Goal: Information Seeking & Learning: Check status

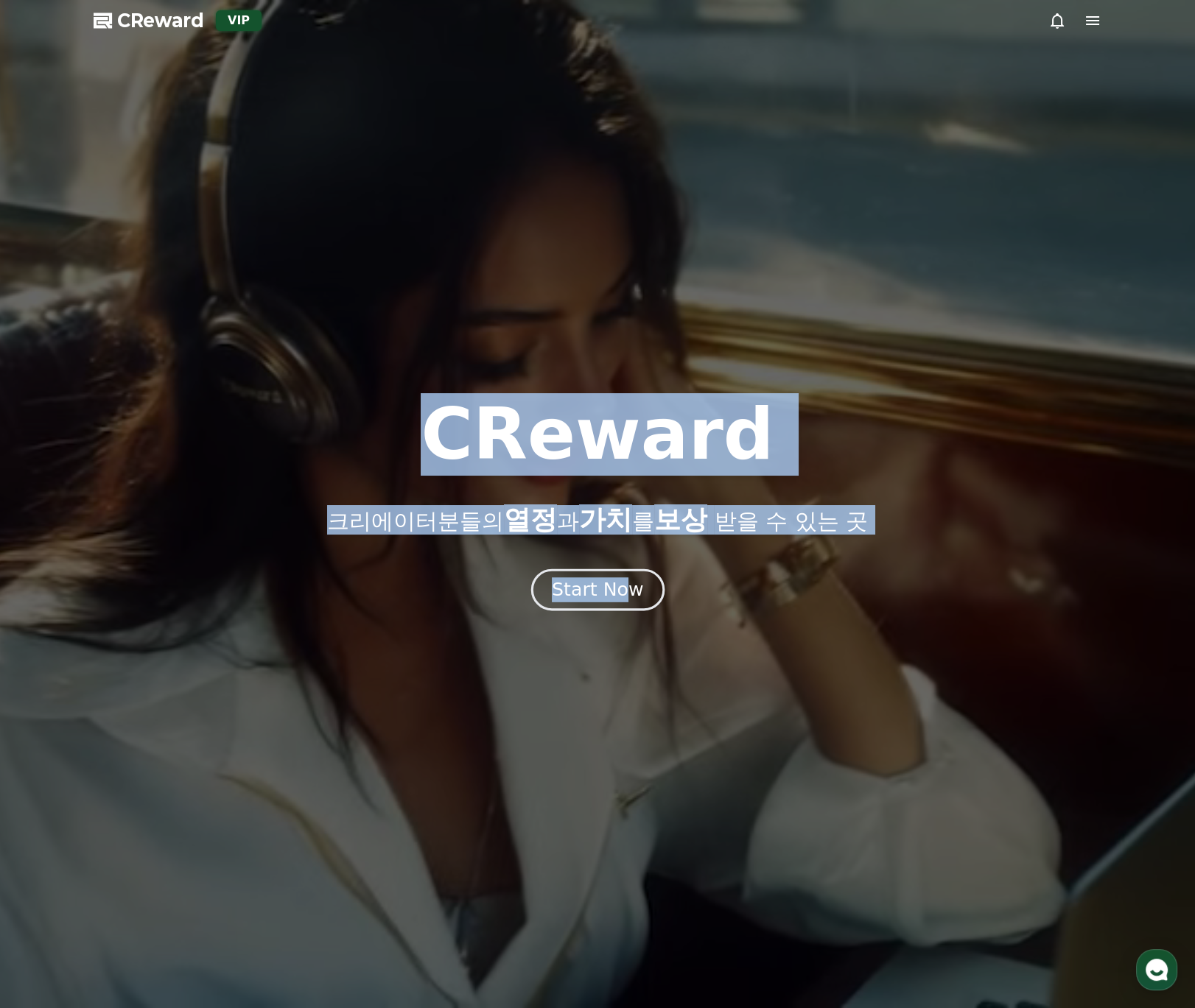
click at [622, 607] on div "CReward 크리에이터분들의 열정 과 가치 를 보상 받을 수 있는 곳 Start Now" at bounding box center [598, 525] width 1195 height 967
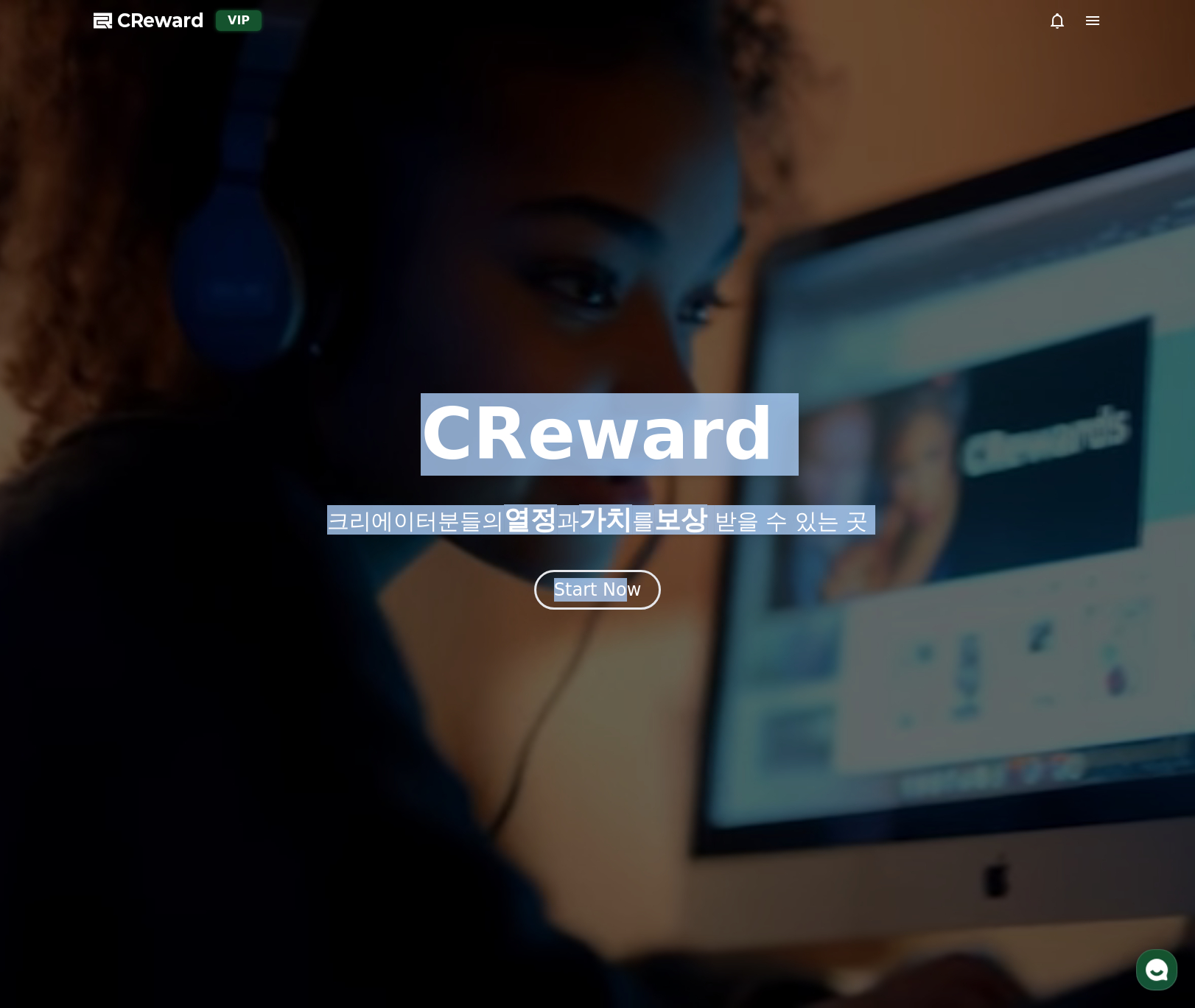
click at [474, 534] on div "CReward 크리에이터분들의 열정 과 가치 를 보상 받을 수 있는 곳 Start Now" at bounding box center [598, 504] width 1195 height 210
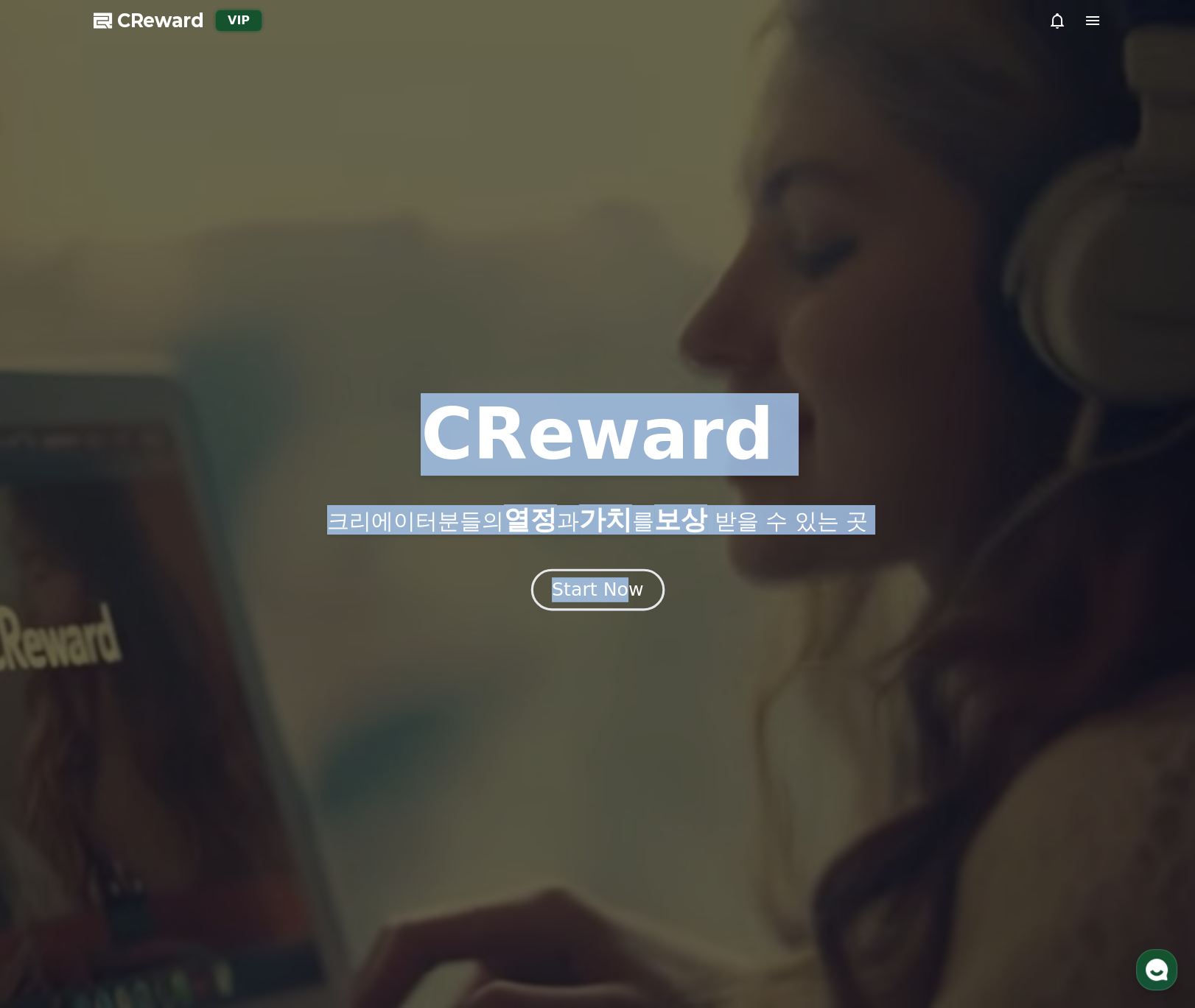
drag, startPoint x: 574, startPoint y: 582, endPoint x: 583, endPoint y: 592, distance: 13.5
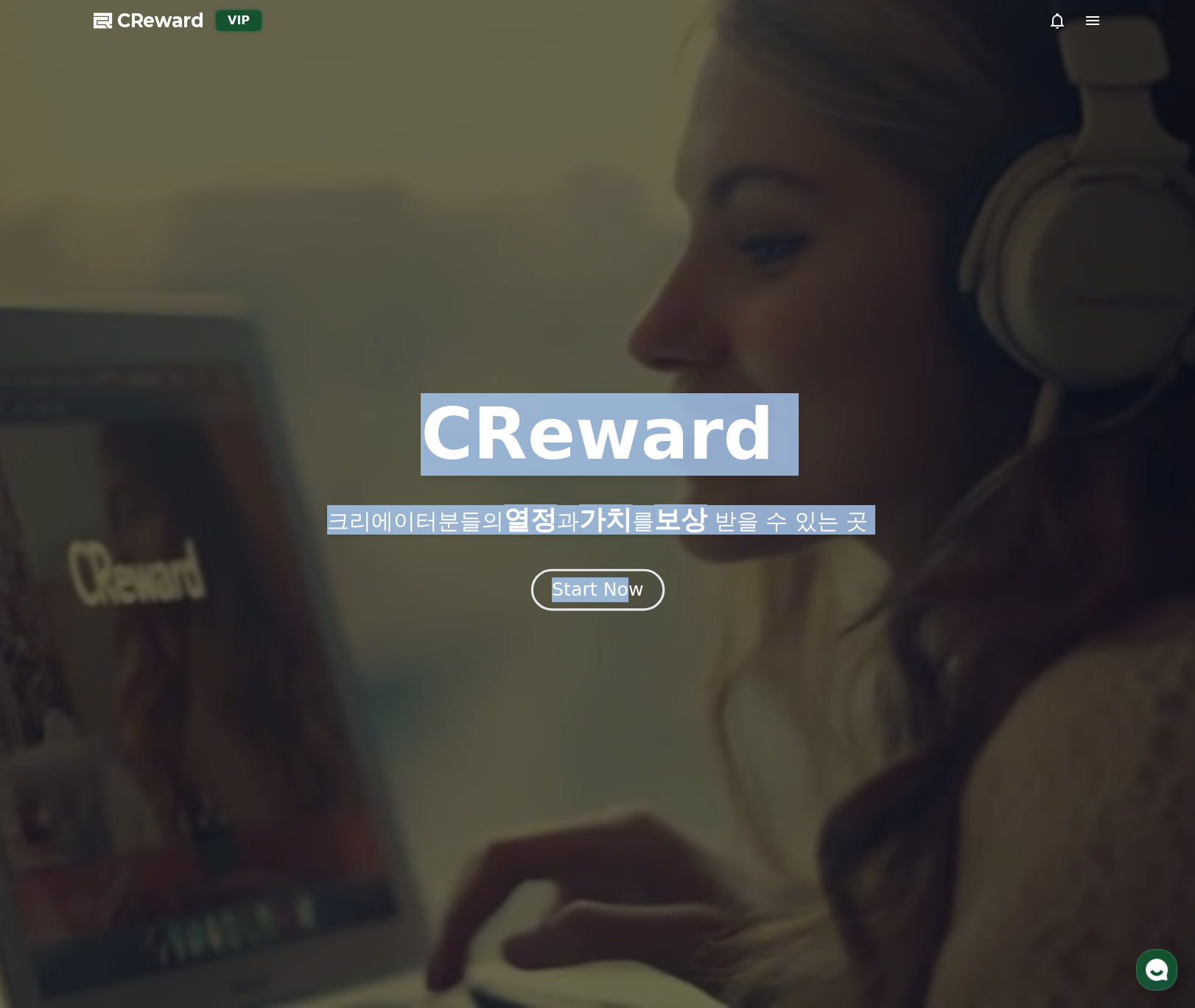
click at [575, 583] on div "Start Now" at bounding box center [598, 589] width 91 height 25
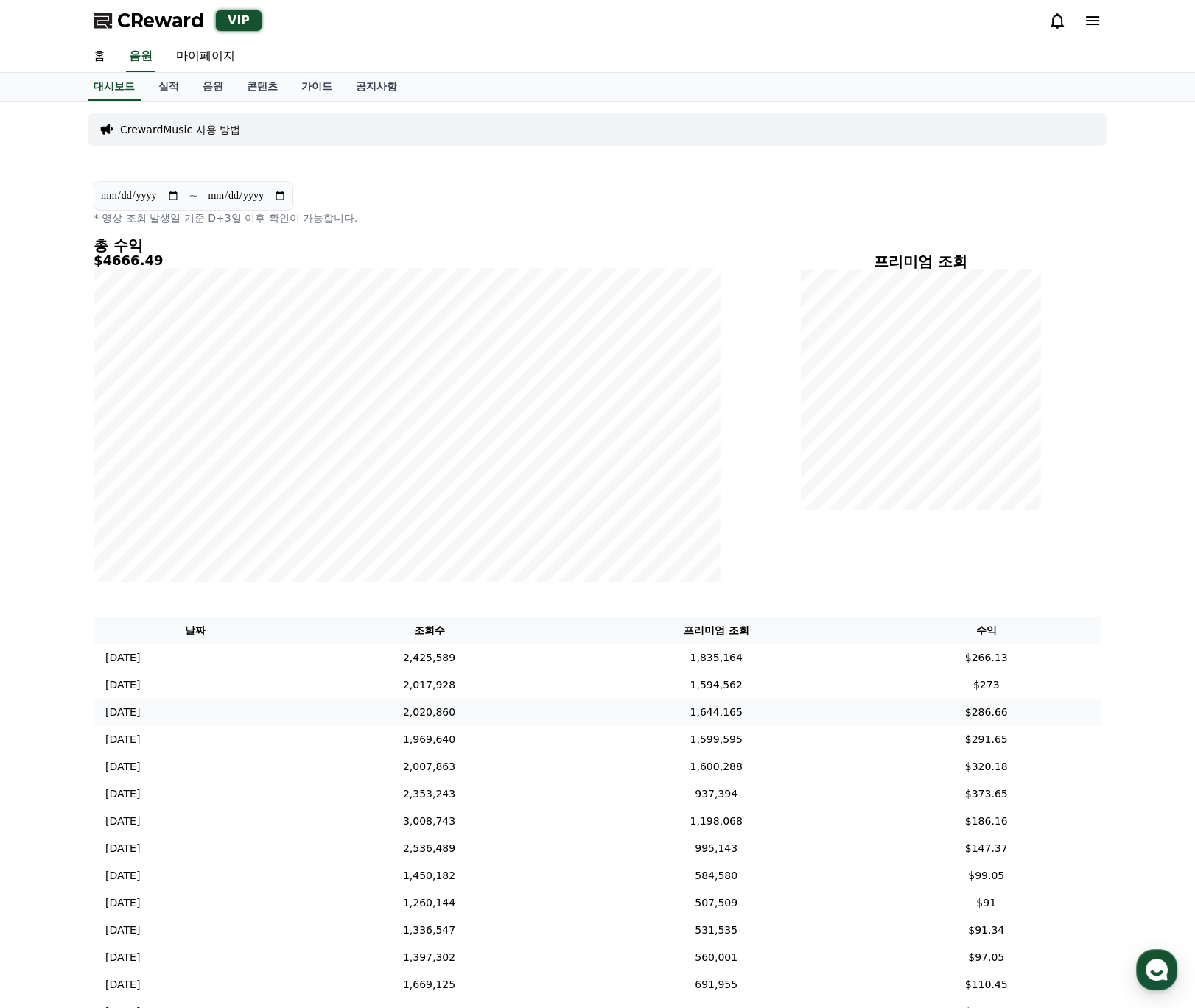
click at [620, 708] on td "1,644,165" at bounding box center [717, 711] width 310 height 27
click at [929, 574] on div "프리미엄 조회" at bounding box center [938, 382] width 338 height 413
click at [174, 79] on link "실적" at bounding box center [169, 86] width 45 height 28
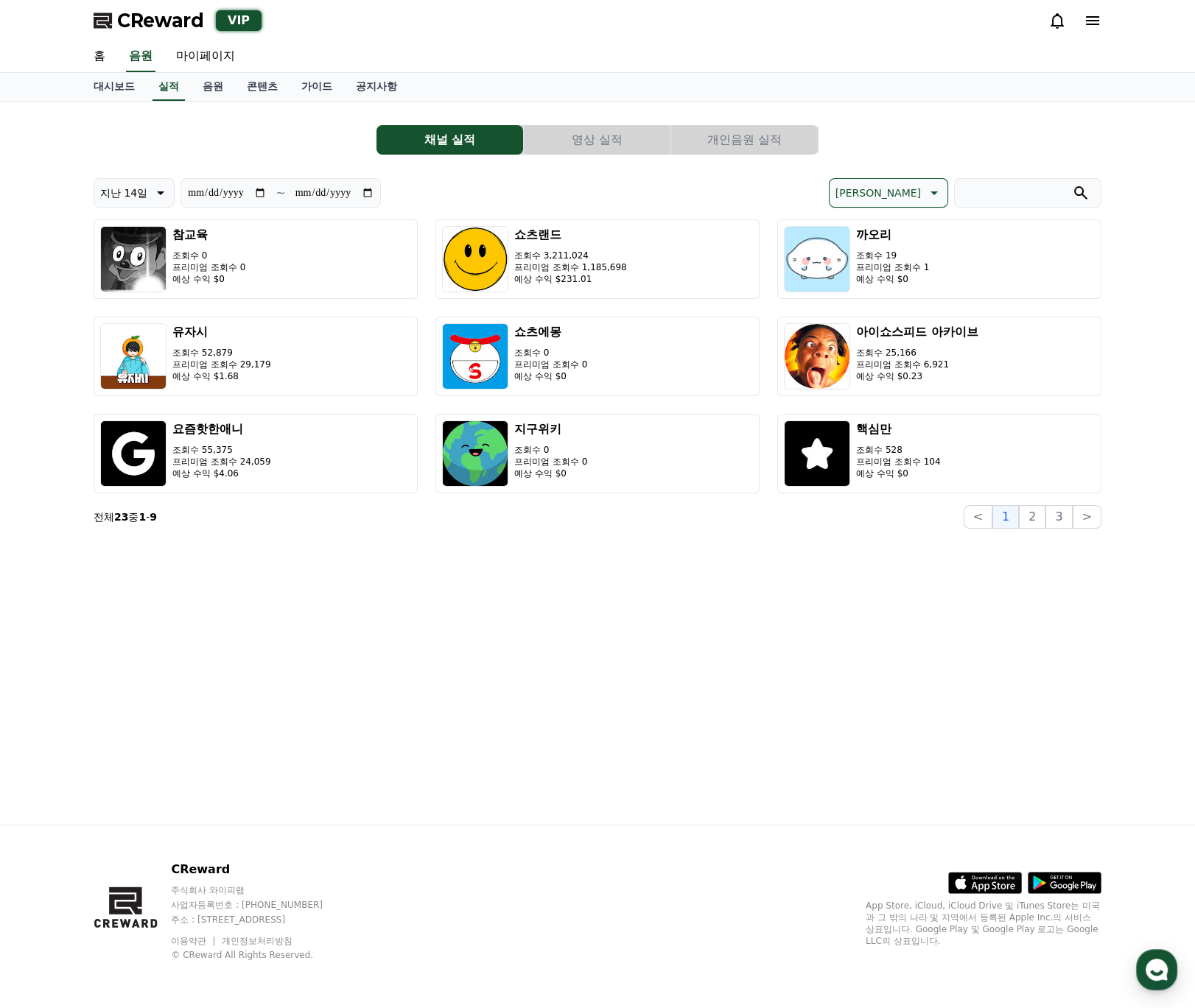
click at [733, 139] on button "개인음원 실적" at bounding box center [744, 140] width 147 height 30
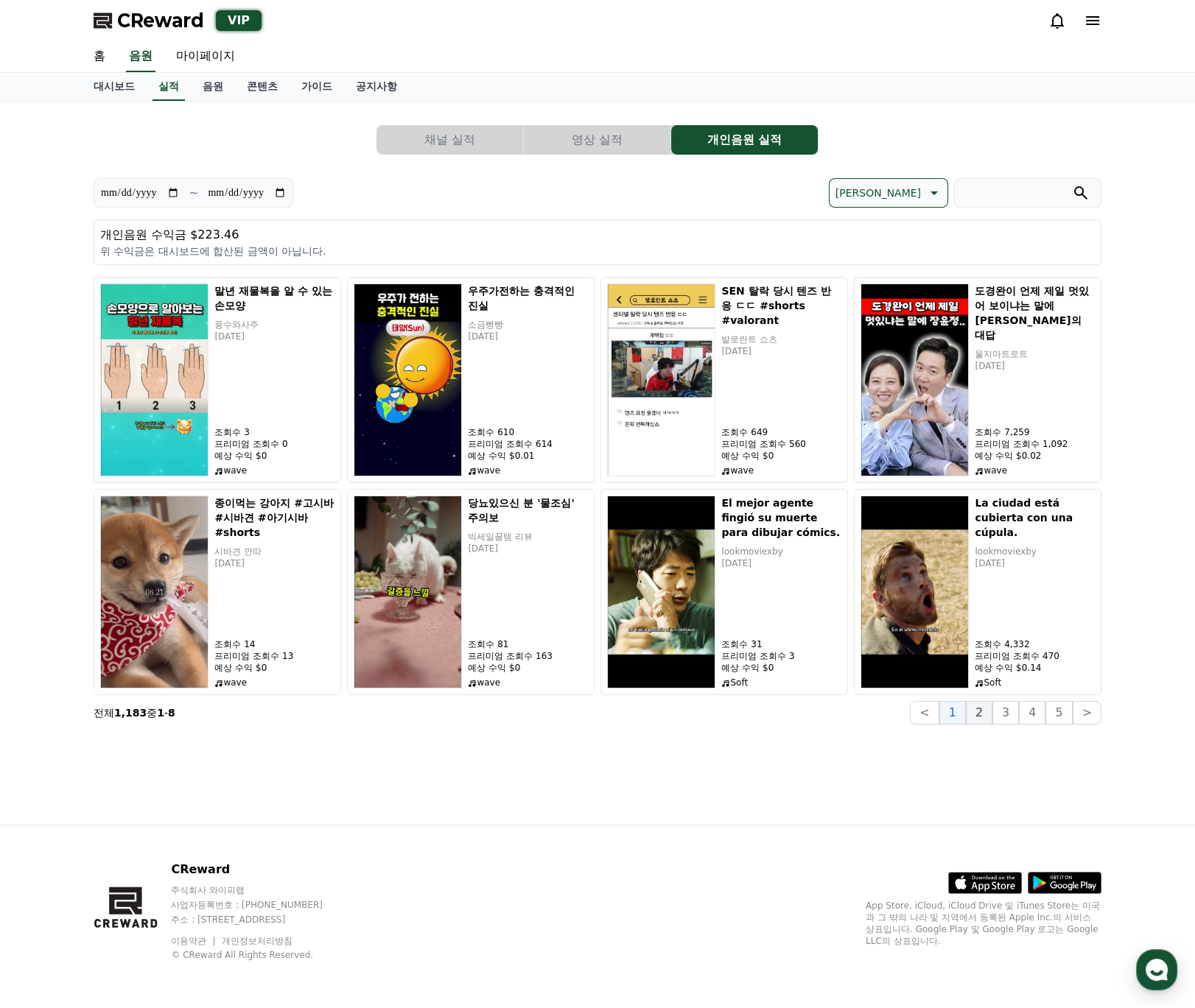
click at [991, 710] on button "2" at bounding box center [979, 713] width 27 height 24
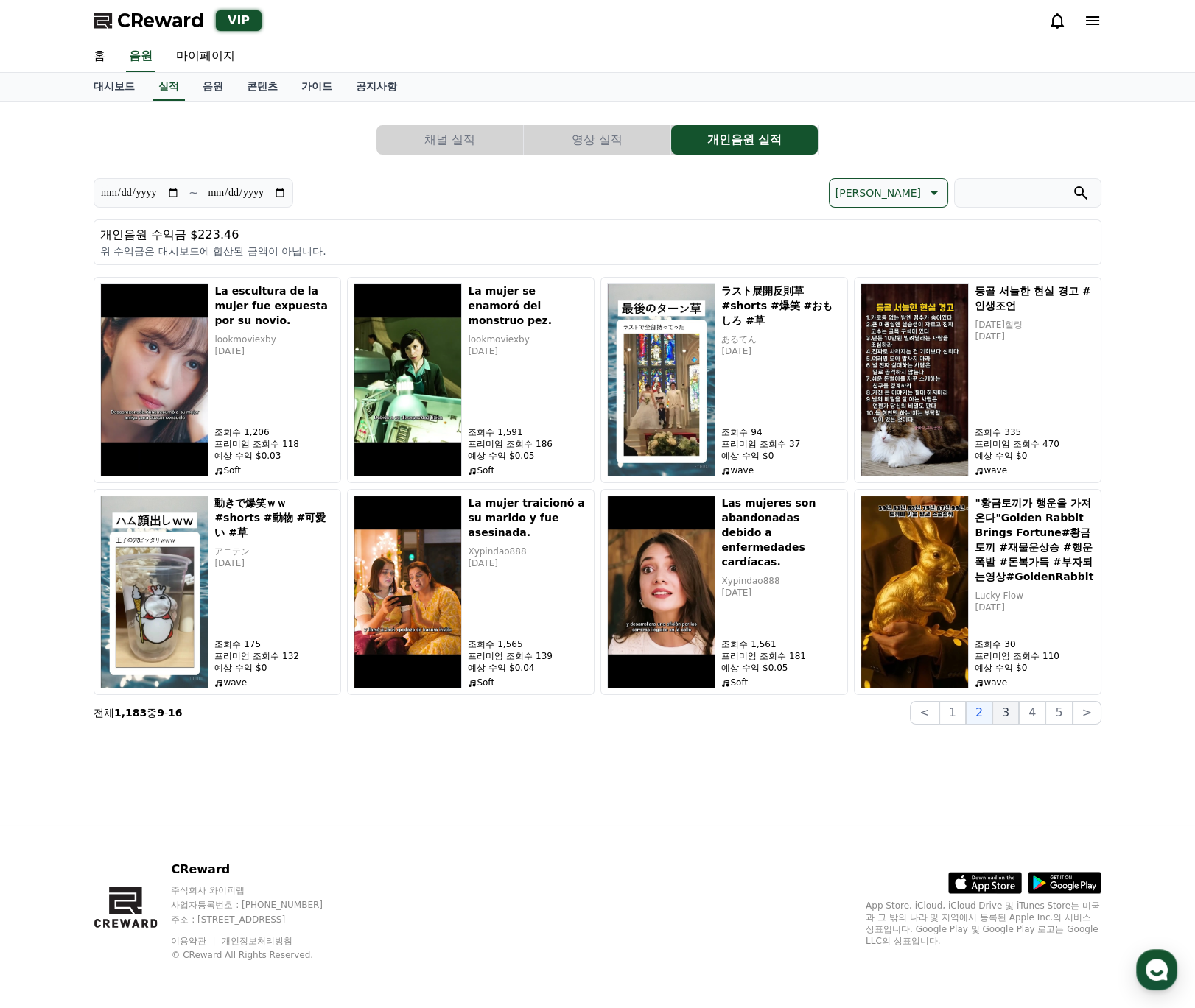
click at [1014, 722] on button "3" at bounding box center [1005, 713] width 27 height 24
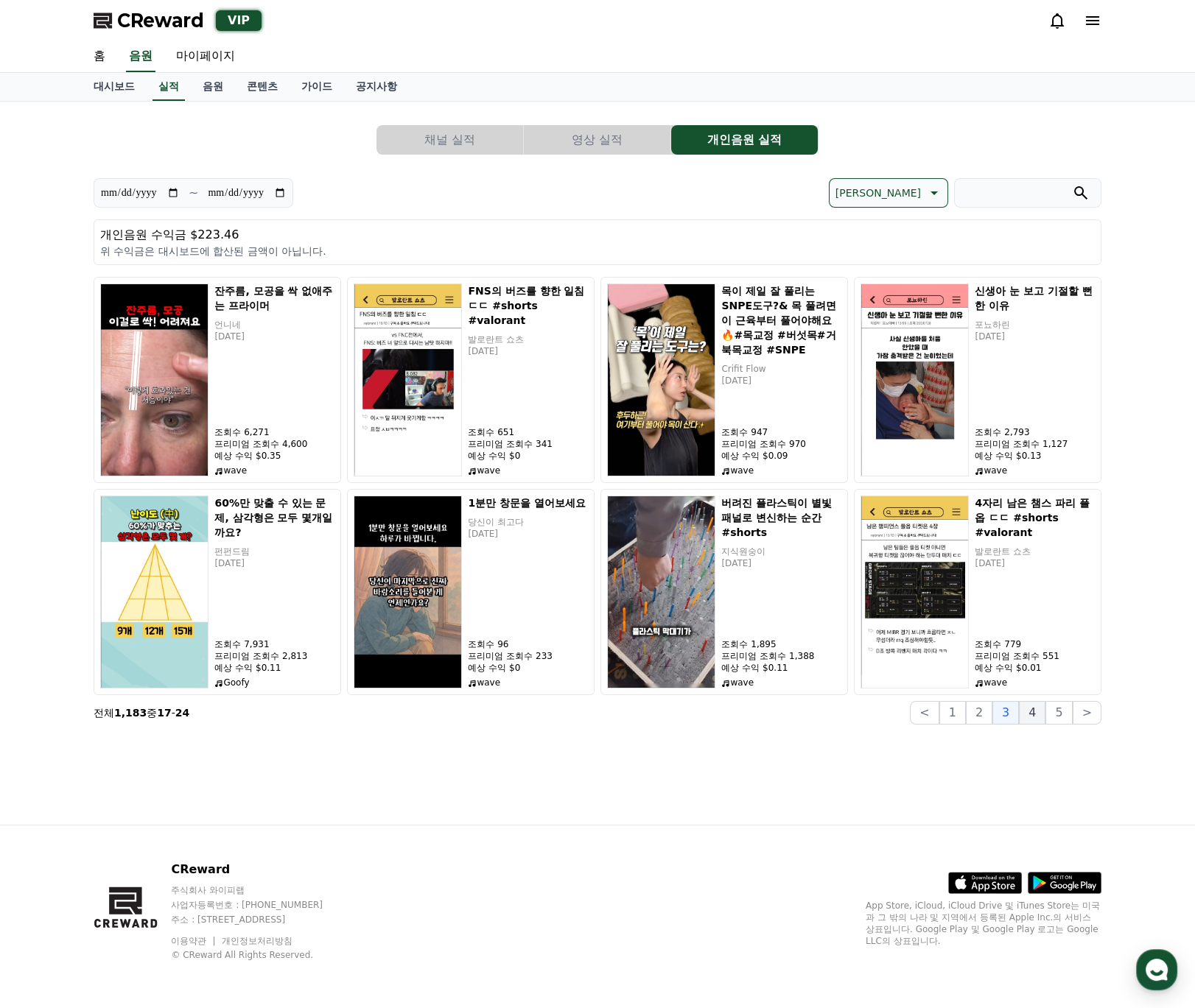
click at [1039, 718] on button "4" at bounding box center [1031, 713] width 27 height 24
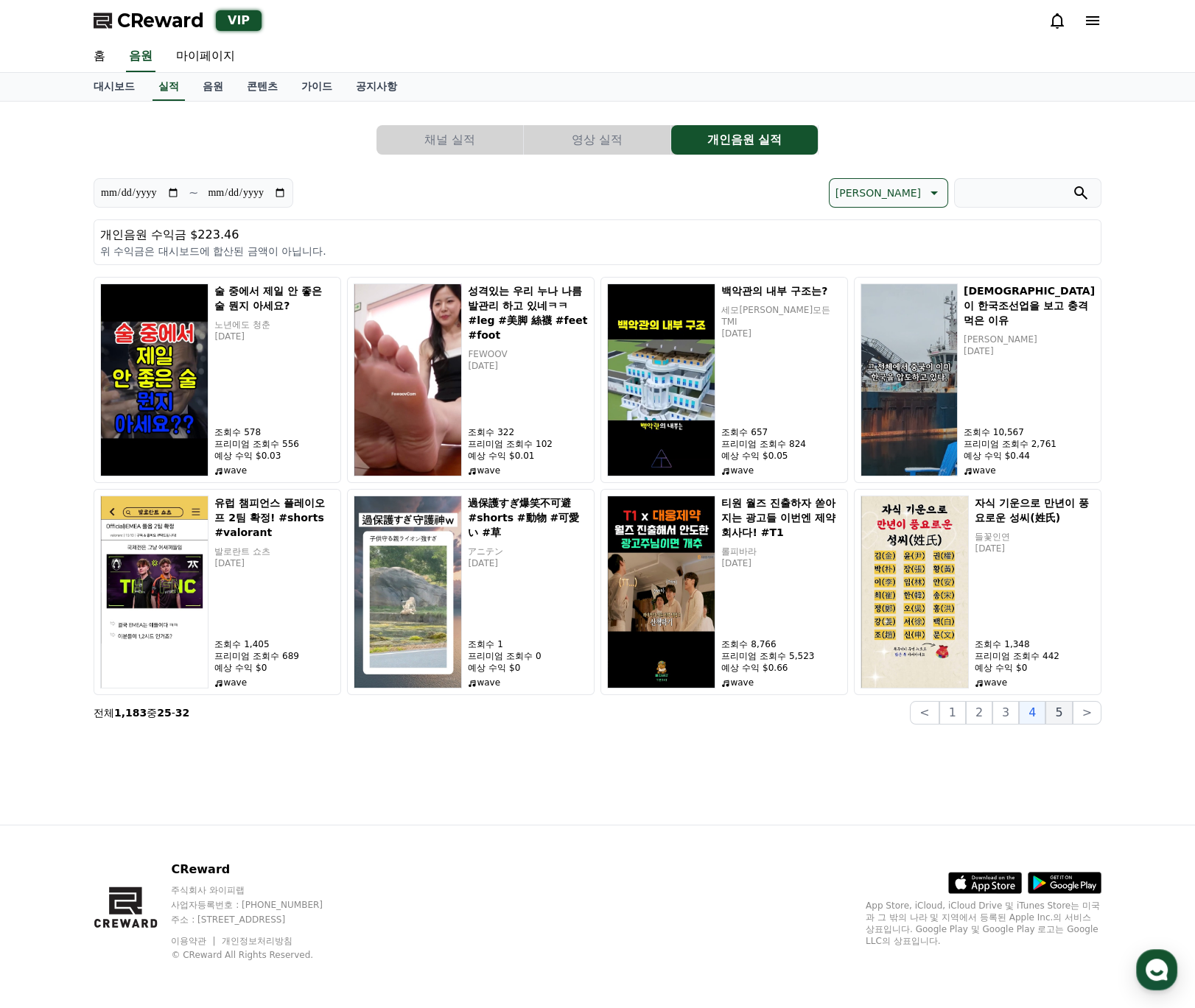
click at [1054, 717] on button "5" at bounding box center [1058, 713] width 27 height 24
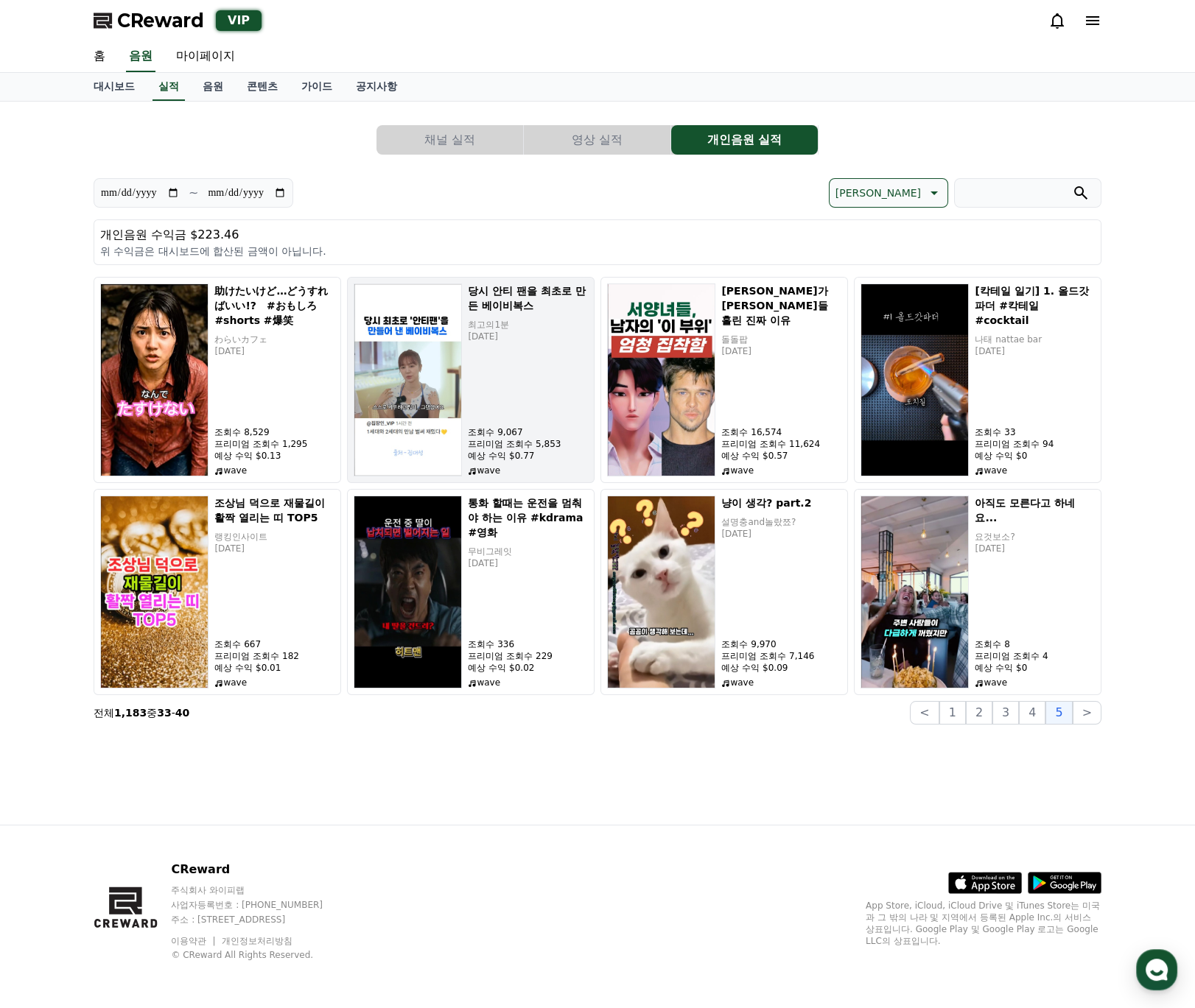
click at [539, 353] on div "당시 안티 팬을 최초로 만든 베이비복스 최고의1분 2025-09-19 조회수 9,067 프리미엄 조회수 5,853 예상 수익 $0.77 wave" at bounding box center [527, 380] width 120 height 192
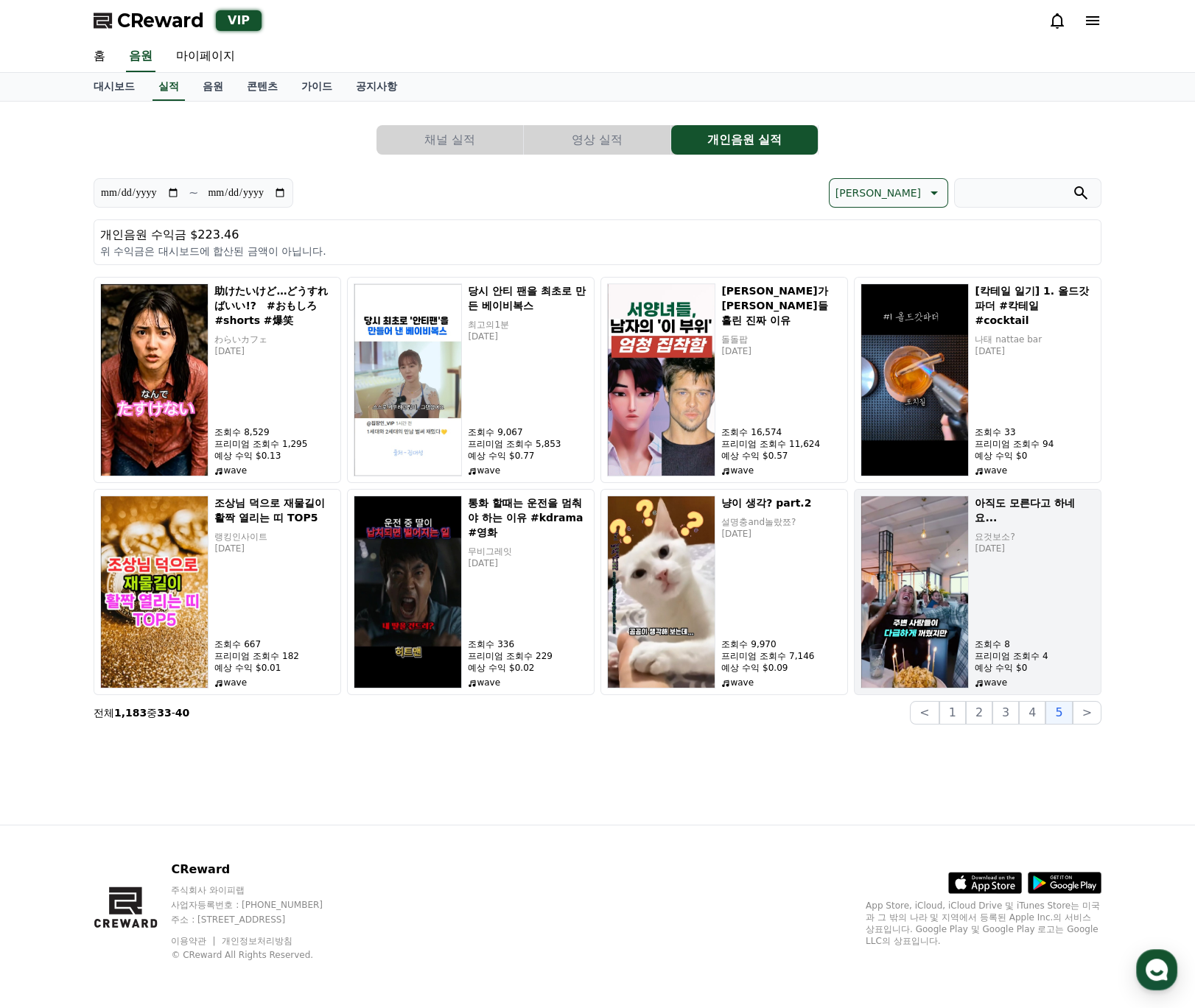
click at [1041, 560] on div "아직도 모른다고 하네요... 요것보소? 2025-09-19 조회수 8 프리미엄 조회수 4 예상 수익 $0 wave" at bounding box center [1034, 592] width 120 height 192
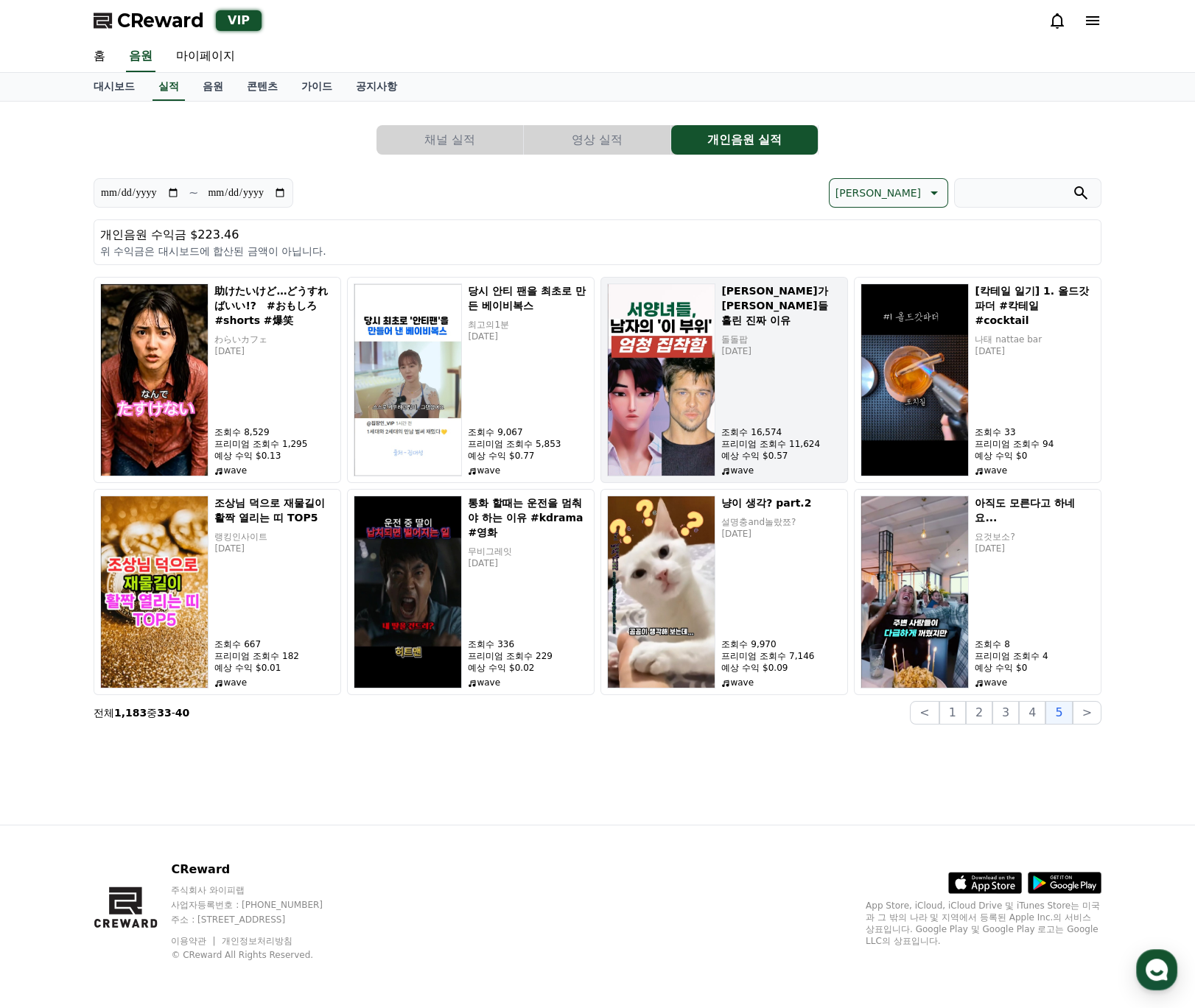
click at [752, 333] on p "돌돌팝" at bounding box center [781, 339] width 120 height 12
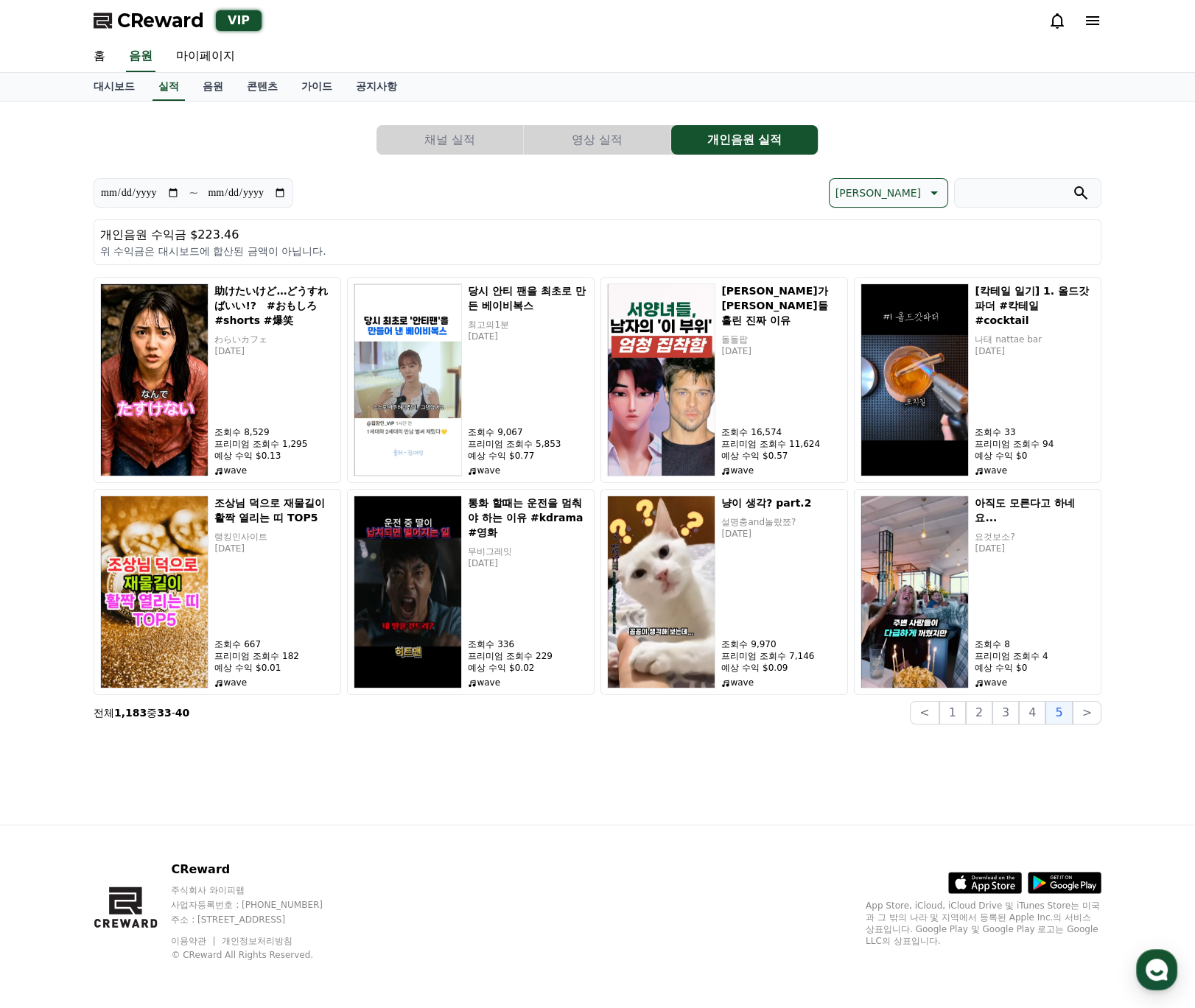
click at [598, 861] on div "CReward 주식회사 와이피랩 사업자등록번호 : 655-81-03655 주소 : 경기도 김포시 양촌읍 양곡로 495, 3층 305-비이16호…" at bounding box center [597, 917] width 1031 height 183
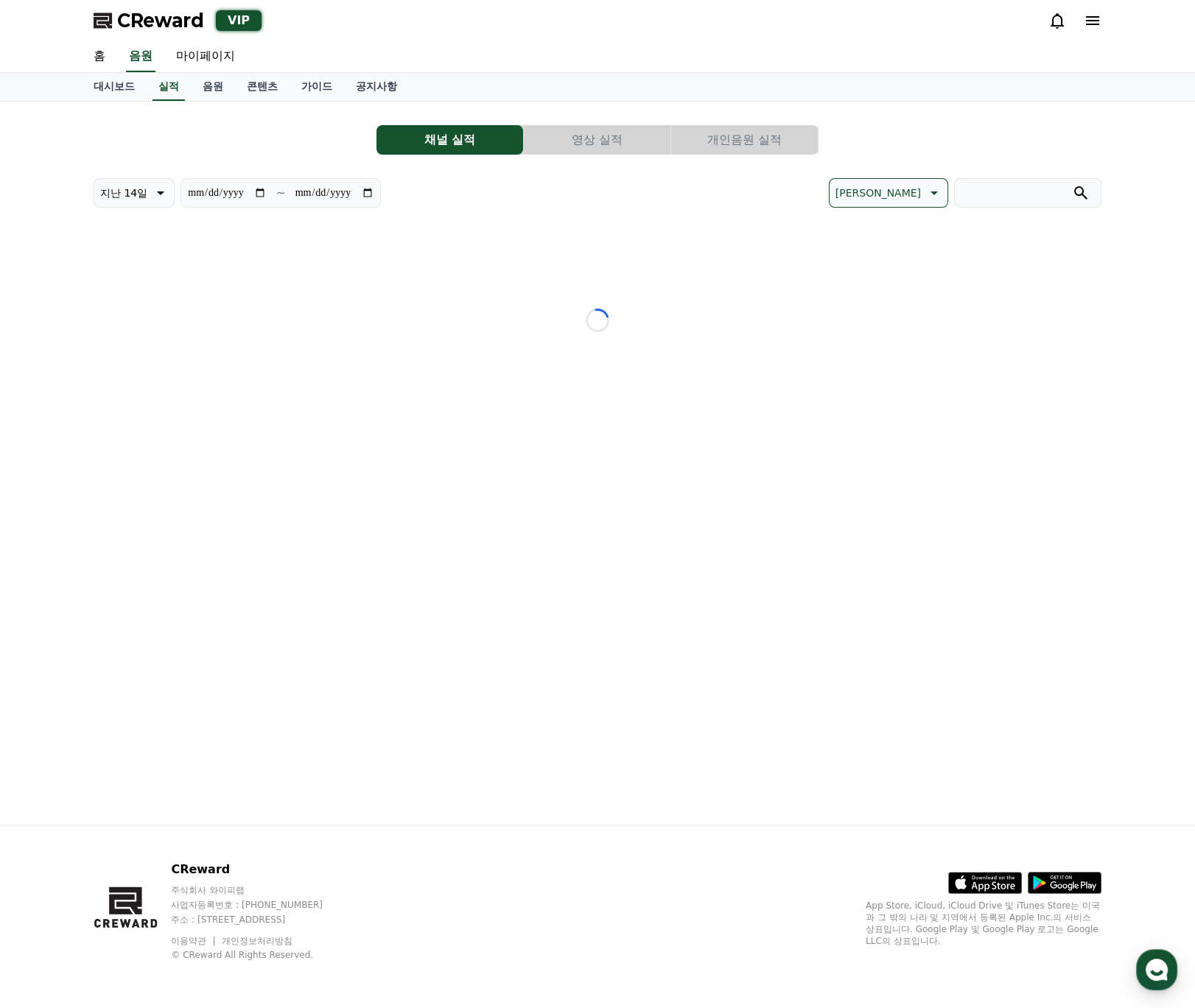
click at [601, 841] on div "CReward 주식회사 와이피랩 사업자등록번호 : 655-81-03655 주소 : 경기도 김포시 양촌읍 양곡로 495, 3층 305-비이16호…" at bounding box center [597, 917] width 1031 height 183
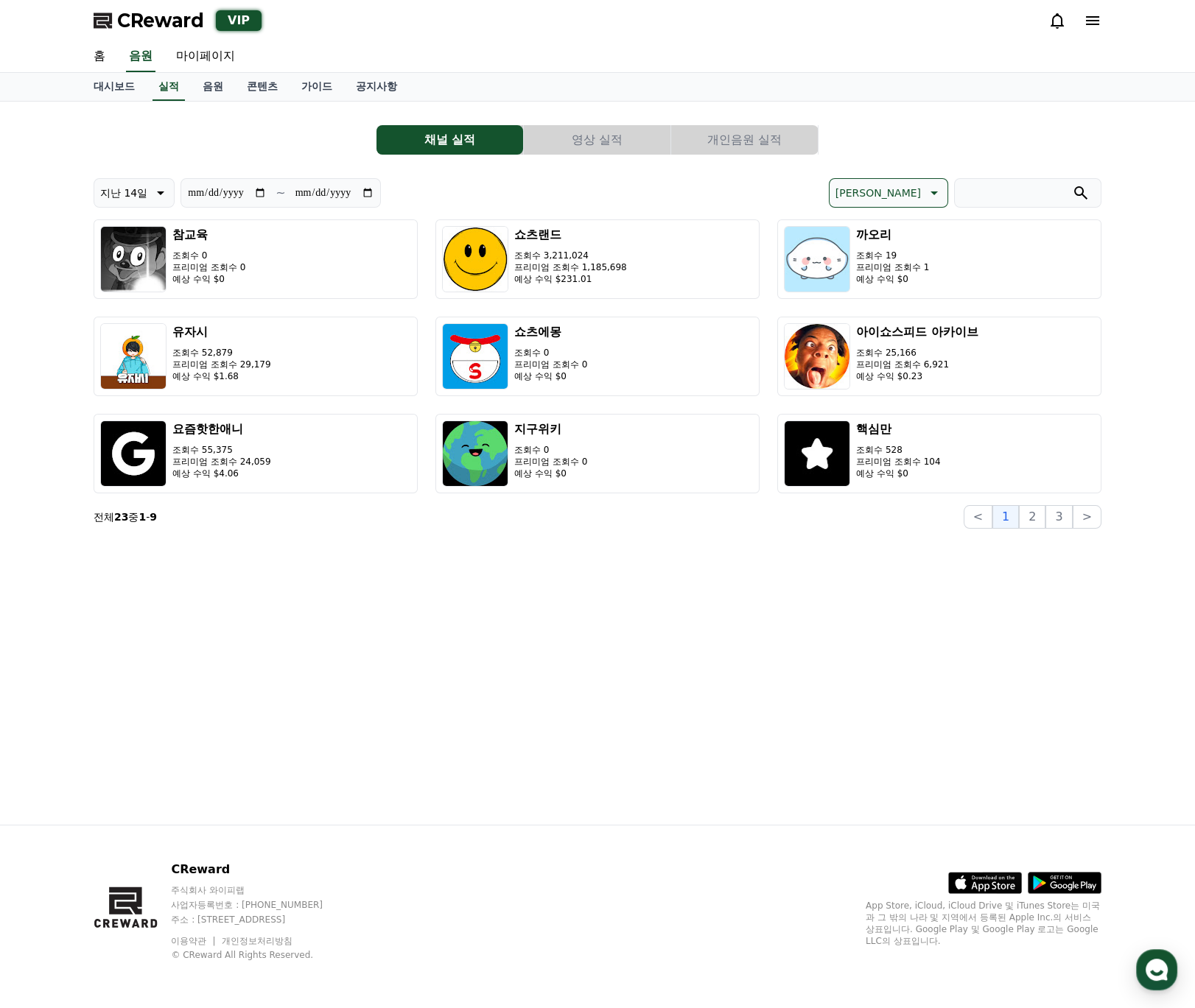
click at [627, 142] on button "영상 실적" at bounding box center [598, 140] width 147 height 30
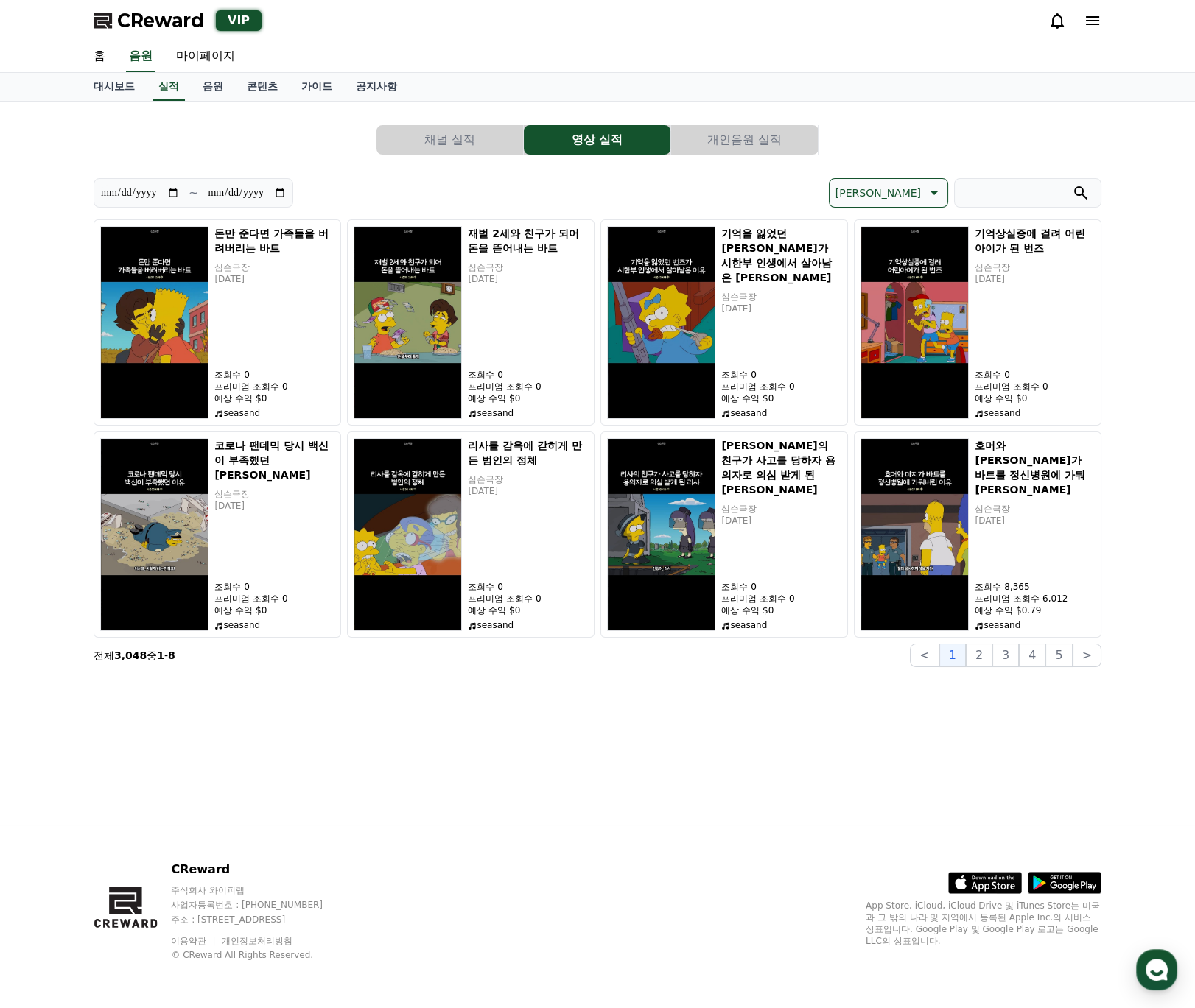
click at [913, 194] on p "[PERSON_NAME]" at bounding box center [878, 192] width 85 height 21
click at [761, 192] on div "최신순 정렬 최신순 조회수 순 수익 순 최신순 조회수 순 수익 순" at bounding box center [850, 193] width 504 height 30
click at [447, 145] on button "채널 실적" at bounding box center [450, 140] width 147 height 30
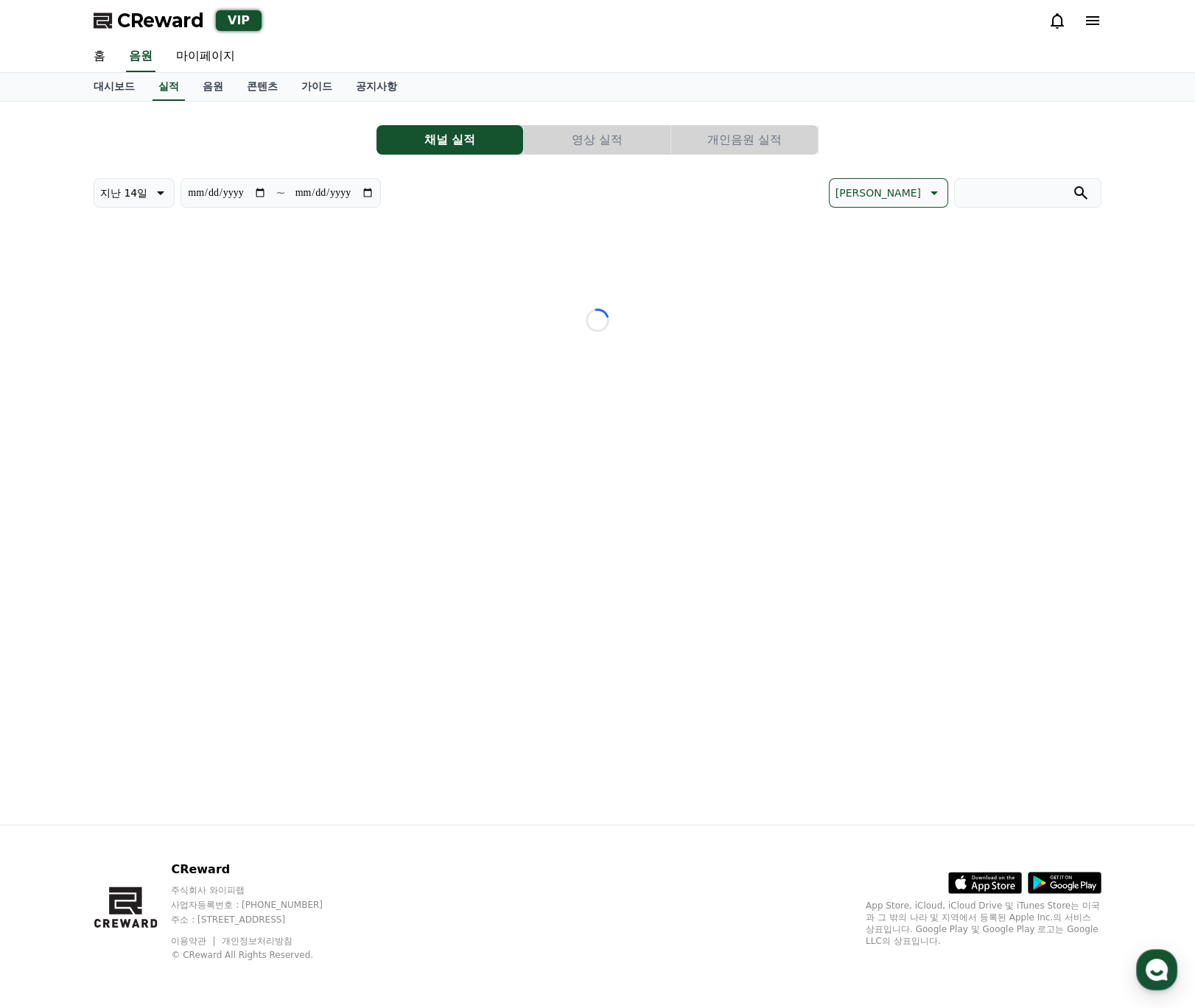
click at [928, 197] on icon at bounding box center [933, 193] width 18 height 18
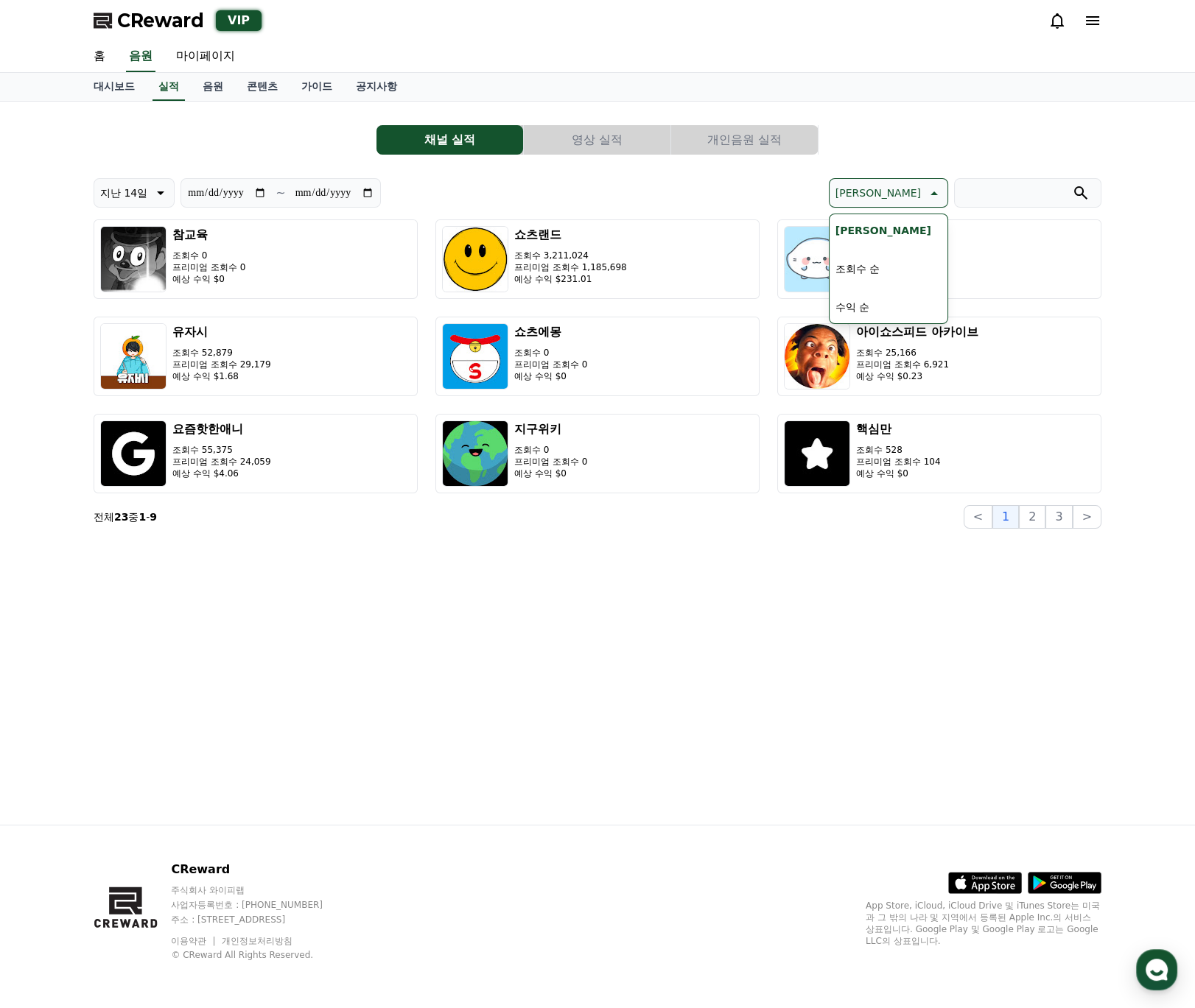
click at [875, 301] on button "수익 순" at bounding box center [853, 307] width 46 height 33
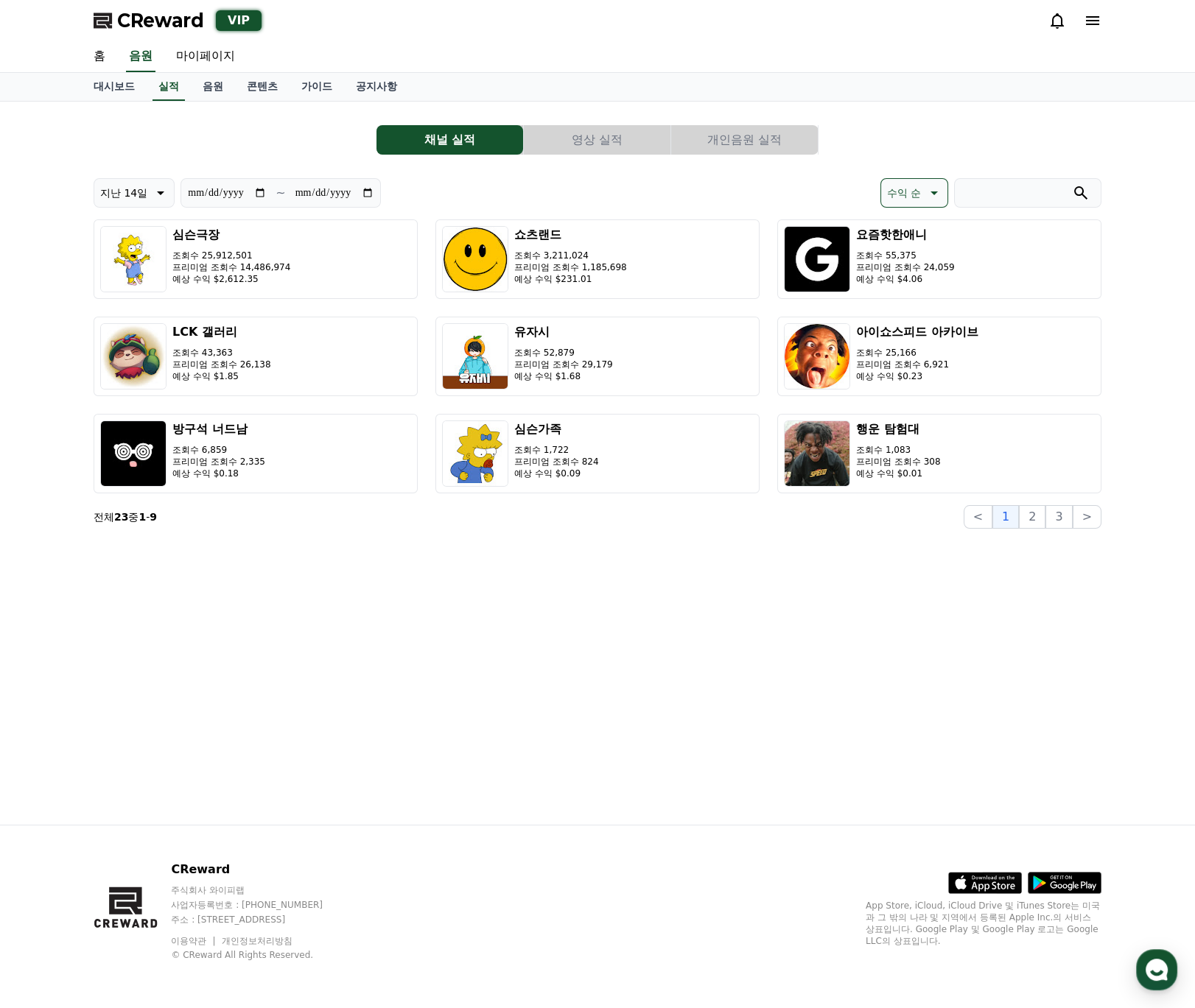
click at [678, 579] on div "**********" at bounding box center [597, 462] width 1031 height 723
click at [721, 690] on div "**********" at bounding box center [597, 462] width 1031 height 723
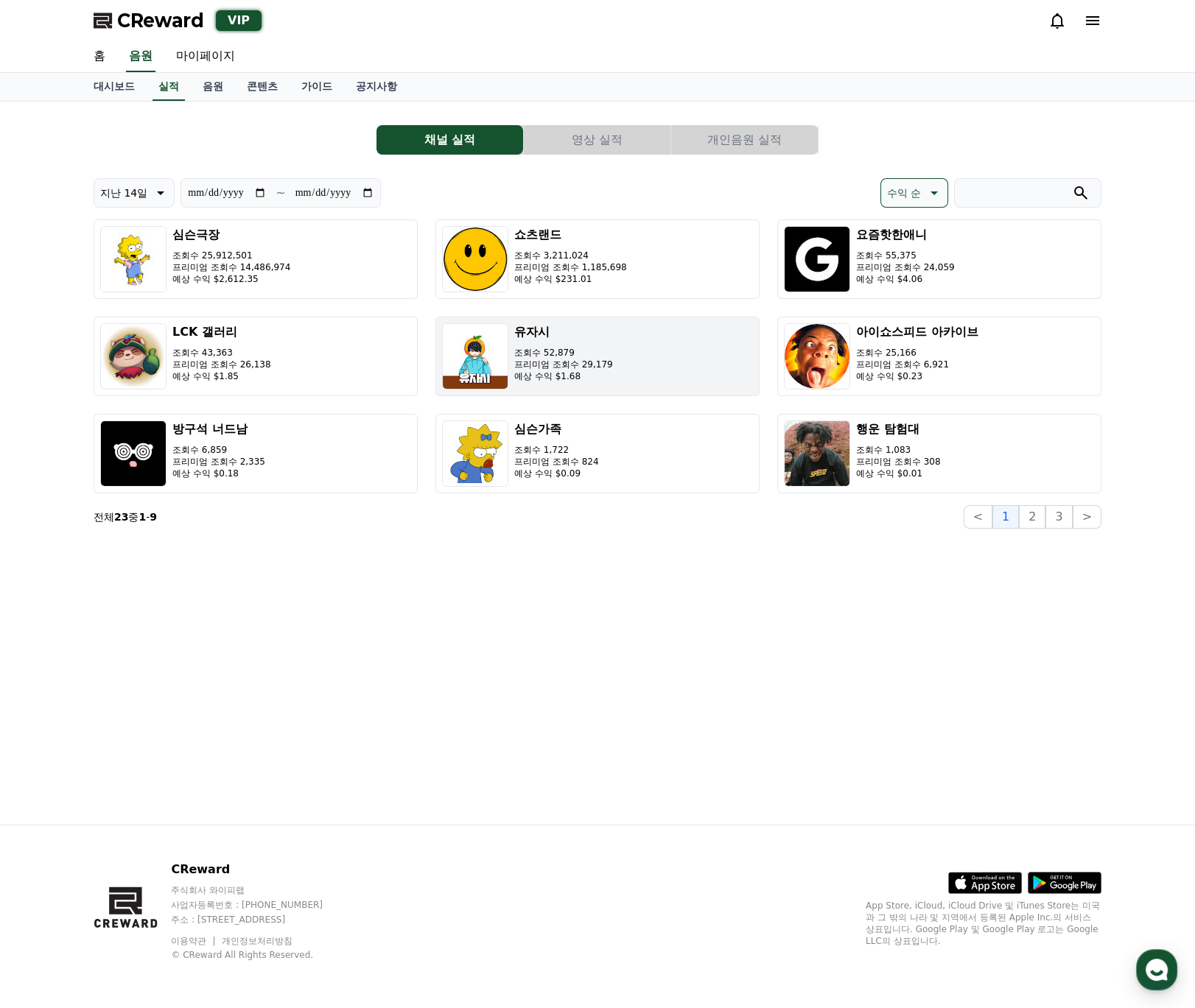
click at [563, 335] on h3 "유자시" at bounding box center [563, 332] width 98 height 18
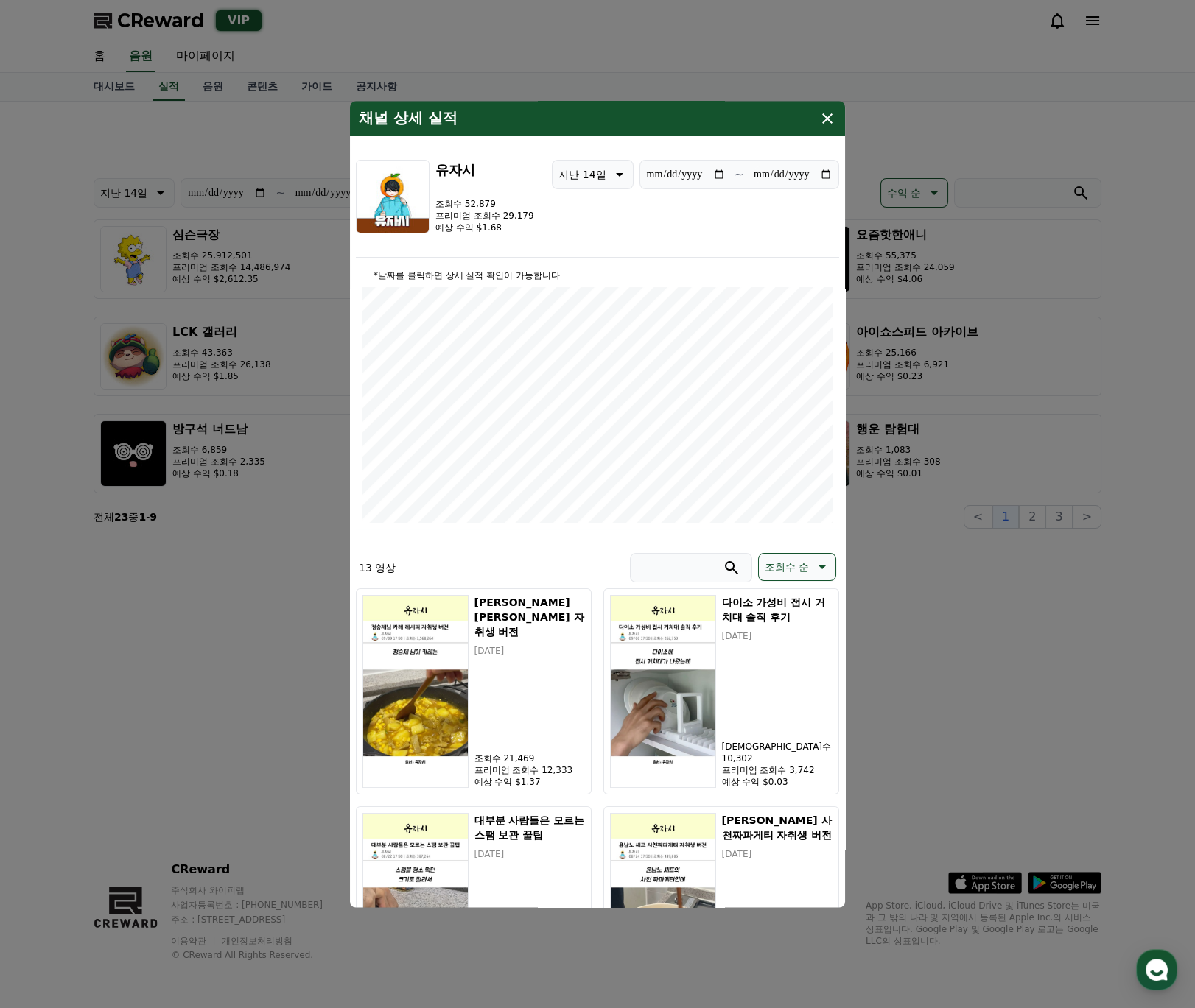
click at [422, 194] on img "modal" at bounding box center [392, 196] width 73 height 73
click at [830, 107] on div "채널 상세 실적" at bounding box center [598, 119] width 495 height 36
drag, startPoint x: 829, startPoint y: 107, endPoint x: 832, endPoint y: 118, distance: 11.4
click at [829, 111] on div "채널 상세 실적" at bounding box center [598, 119] width 495 height 36
click at [832, 118] on icon "modal" at bounding box center [828, 119] width 18 height 18
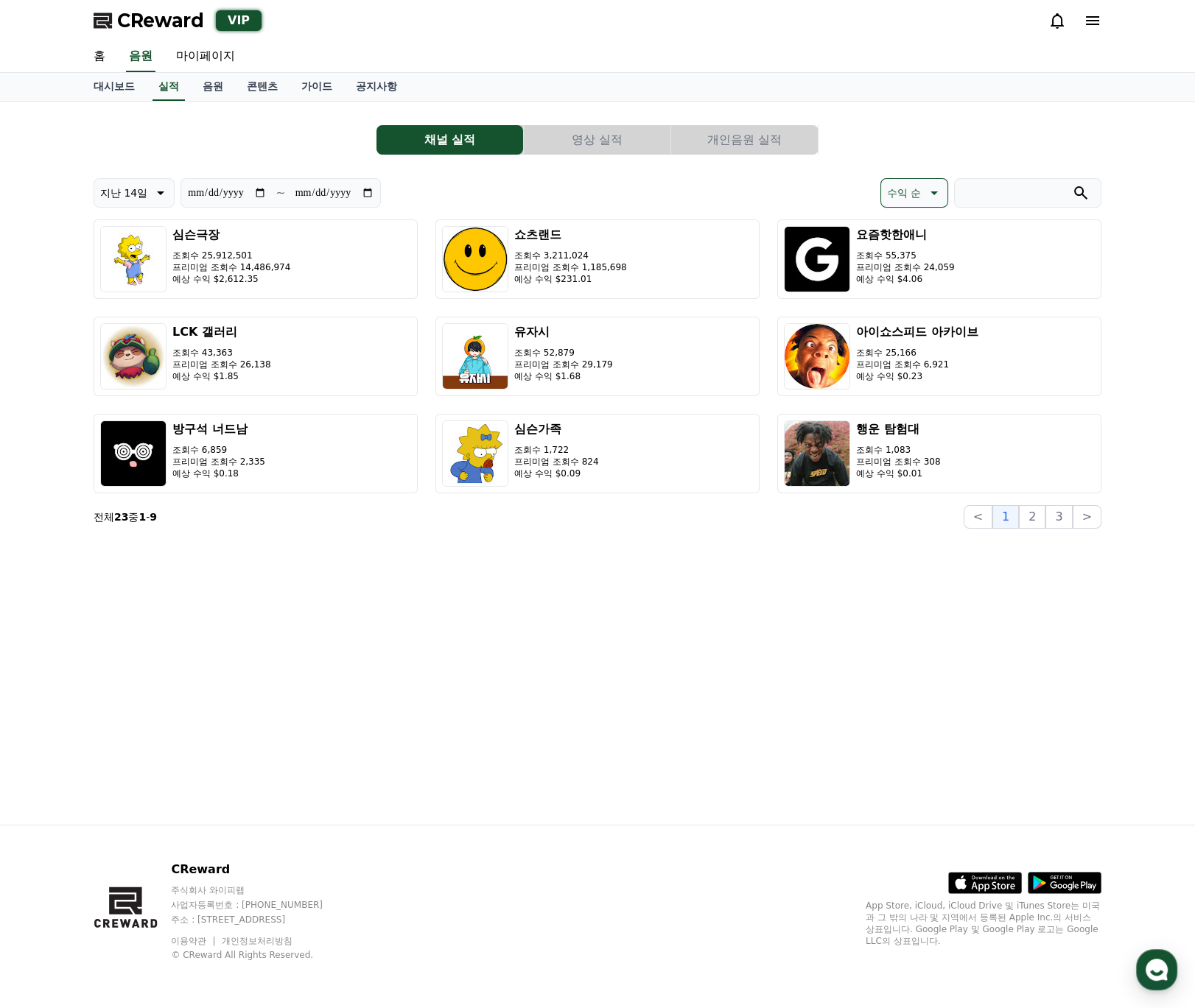
click at [869, 141] on div "채널 실적 영상 실적 개인음원 실적" at bounding box center [597, 140] width 1007 height 30
click at [685, 692] on div "**********" at bounding box center [597, 462] width 1031 height 723
click at [904, 636] on div "**********" at bounding box center [597, 462] width 1031 height 723
click at [160, 76] on link "실적" at bounding box center [169, 86] width 33 height 28
click at [188, 76] on div "대시보드 실적 음원 콘텐츠 가이드 공지사항" at bounding box center [597, 86] width 1031 height 28
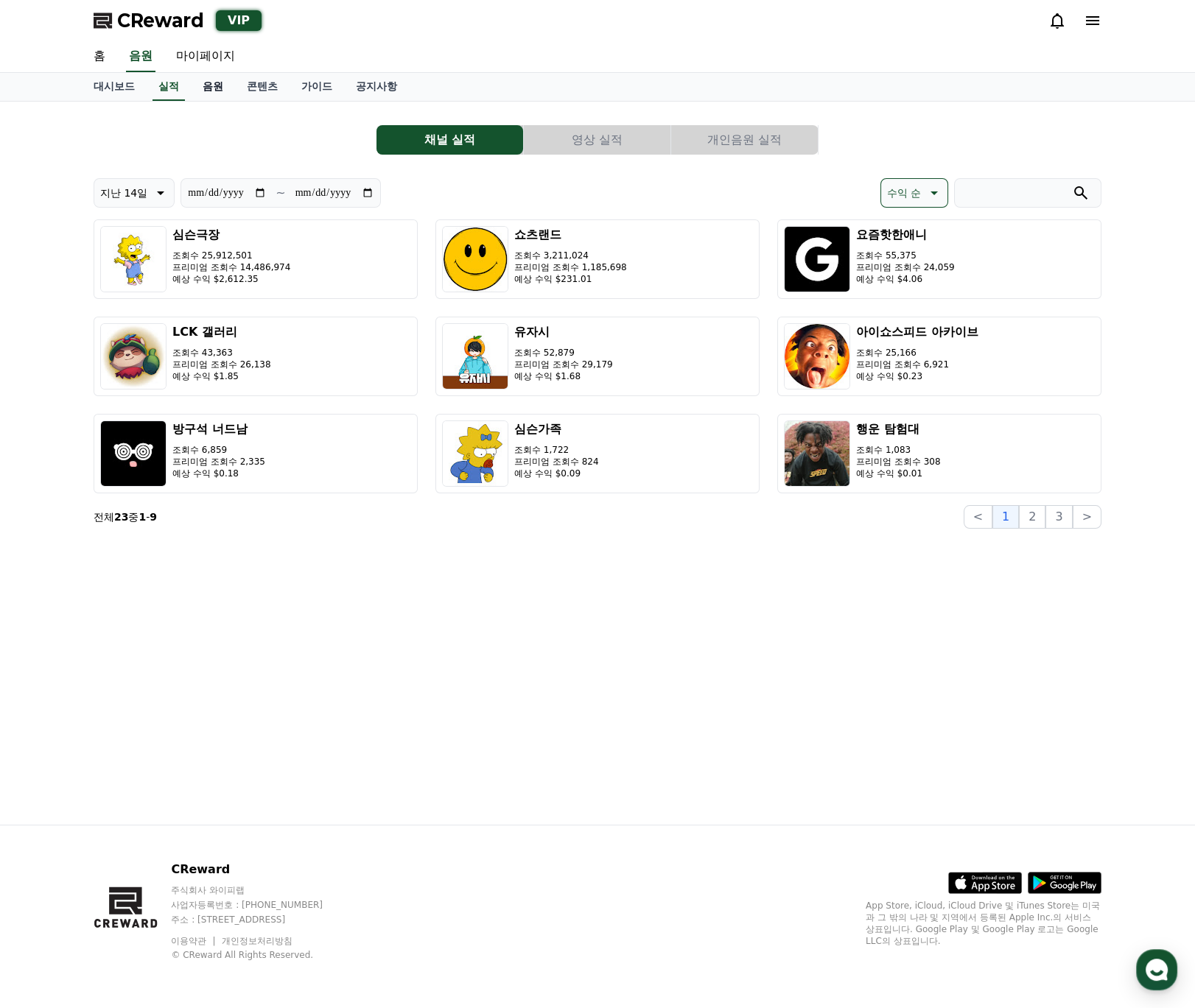
click at [209, 83] on link "음원" at bounding box center [212, 86] width 45 height 28
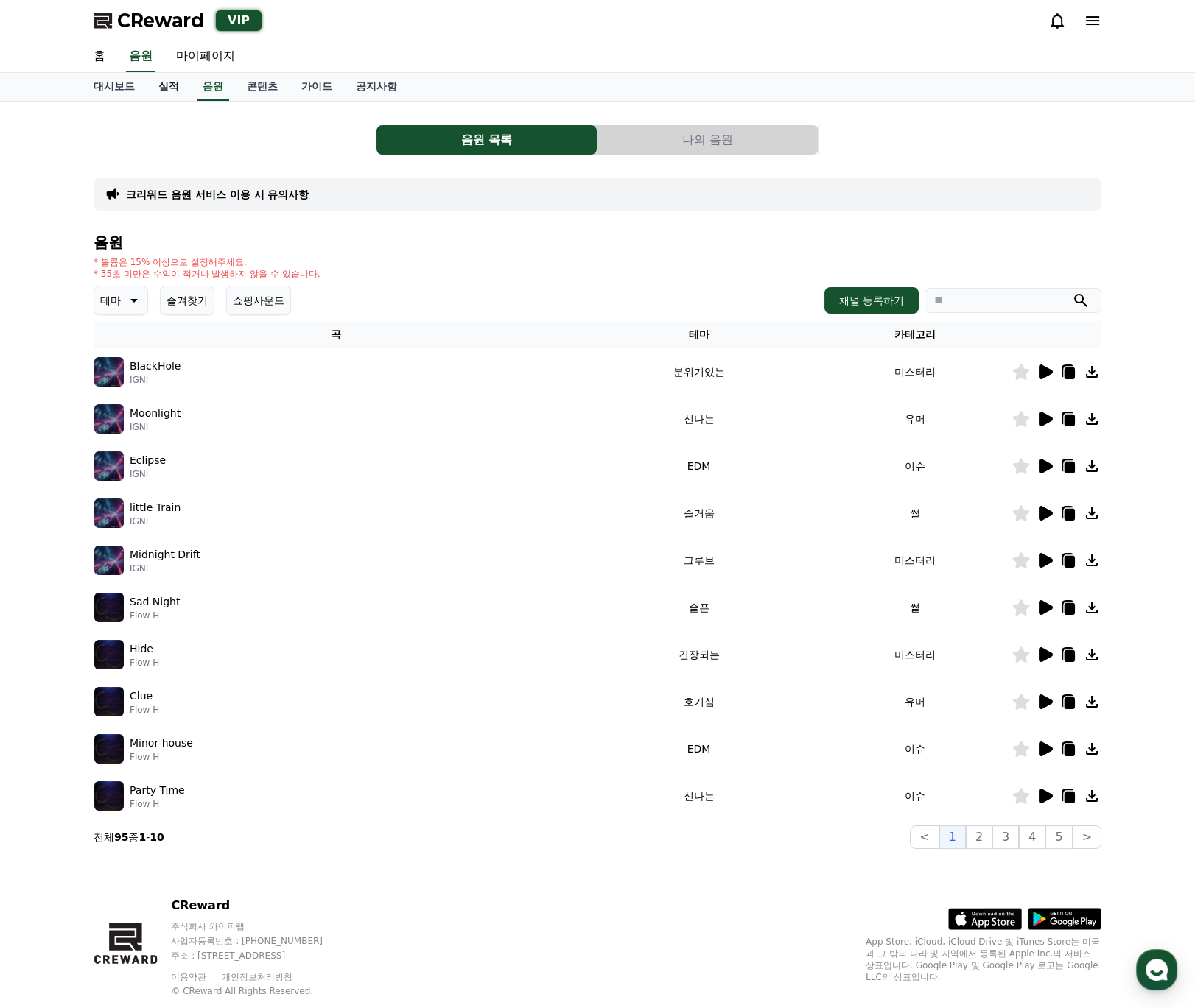
click at [178, 88] on link "실적" at bounding box center [169, 86] width 45 height 28
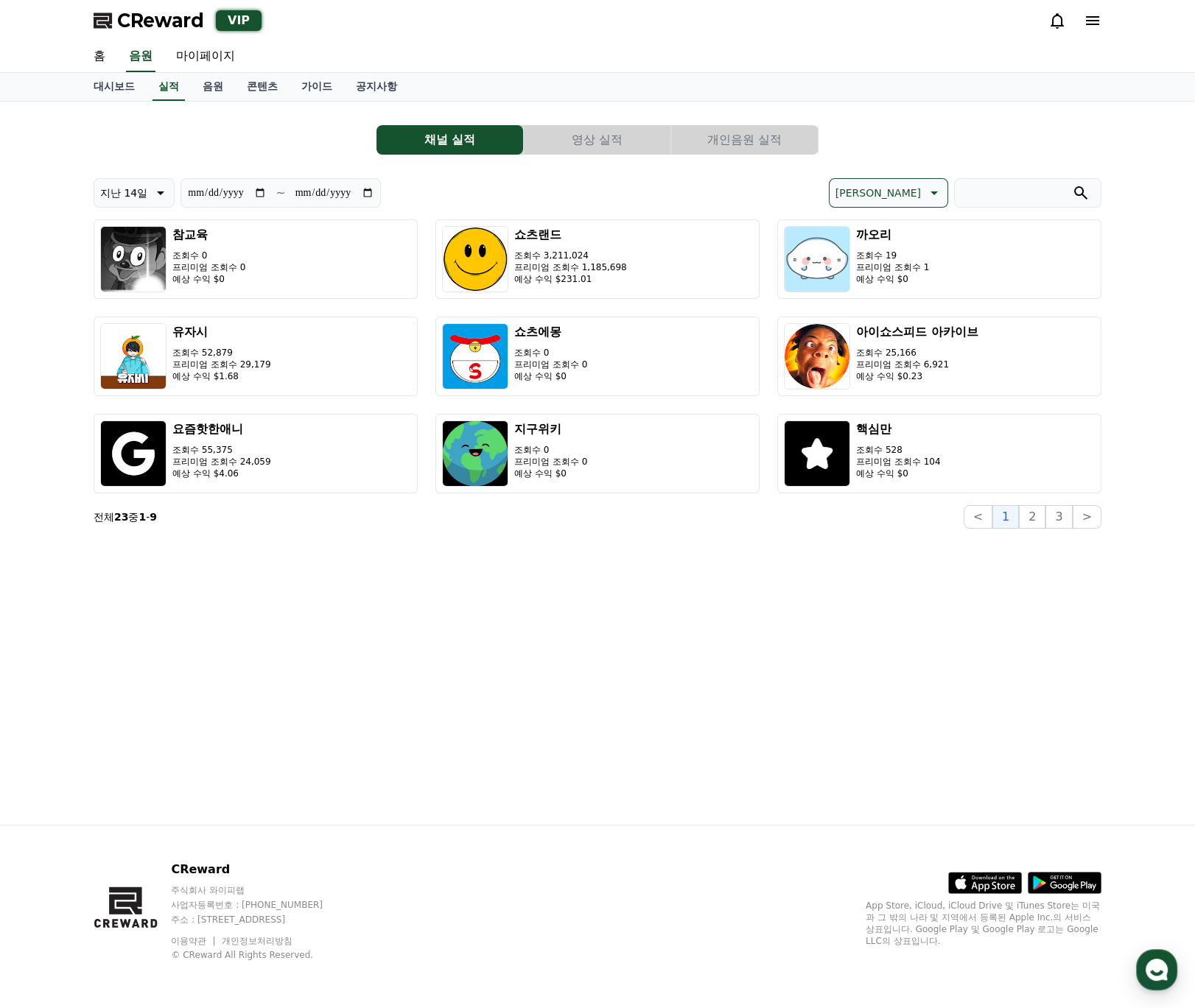
drag, startPoint x: 0, startPoint y: 0, endPoint x: 928, endPoint y: 65, distance: 930.3
click at [926, 75] on div "대시보드 실적 음원 콘텐츠 가이드 공지사항" at bounding box center [597, 86] width 1031 height 28
